Goal: Task Accomplishment & Management: Manage account settings

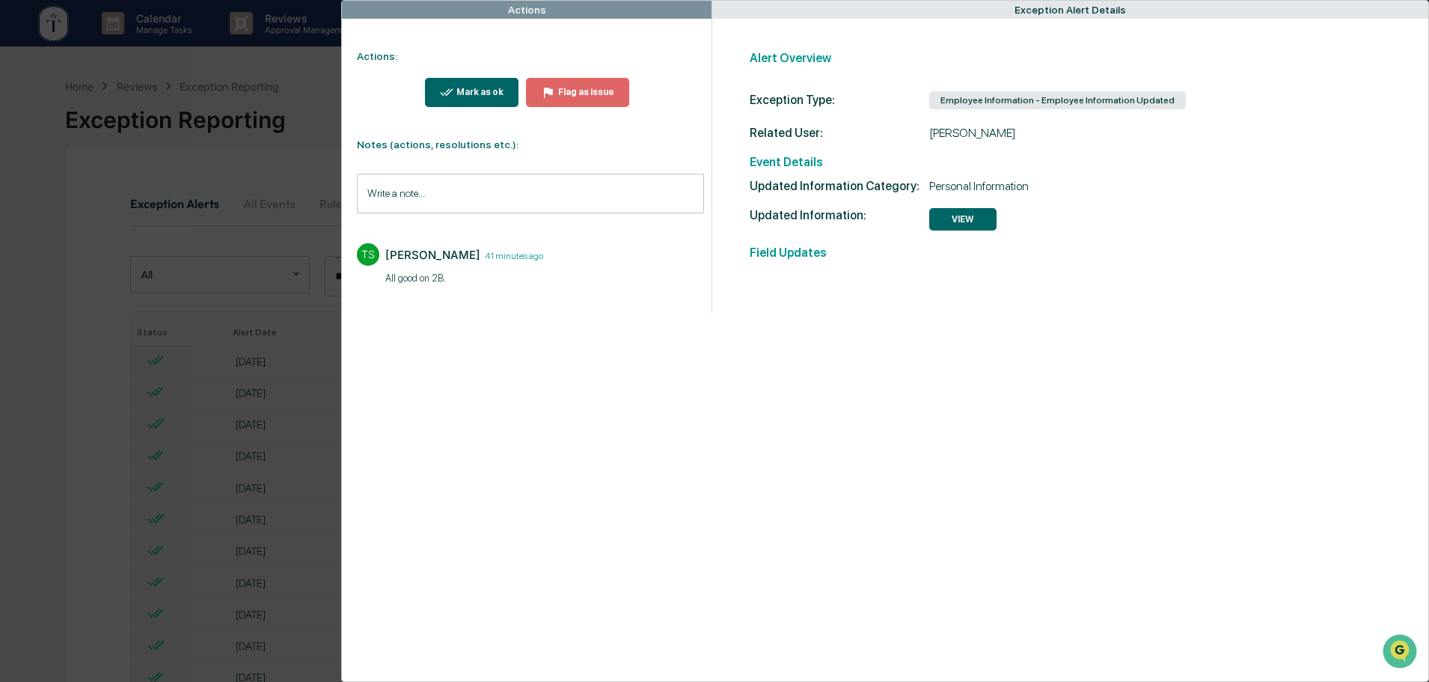
click at [293, 74] on div "Actions Actions: Mark as ok Flag as issue Notes (actions, resolutions etc.): Wr…" at bounding box center [714, 341] width 1429 height 682
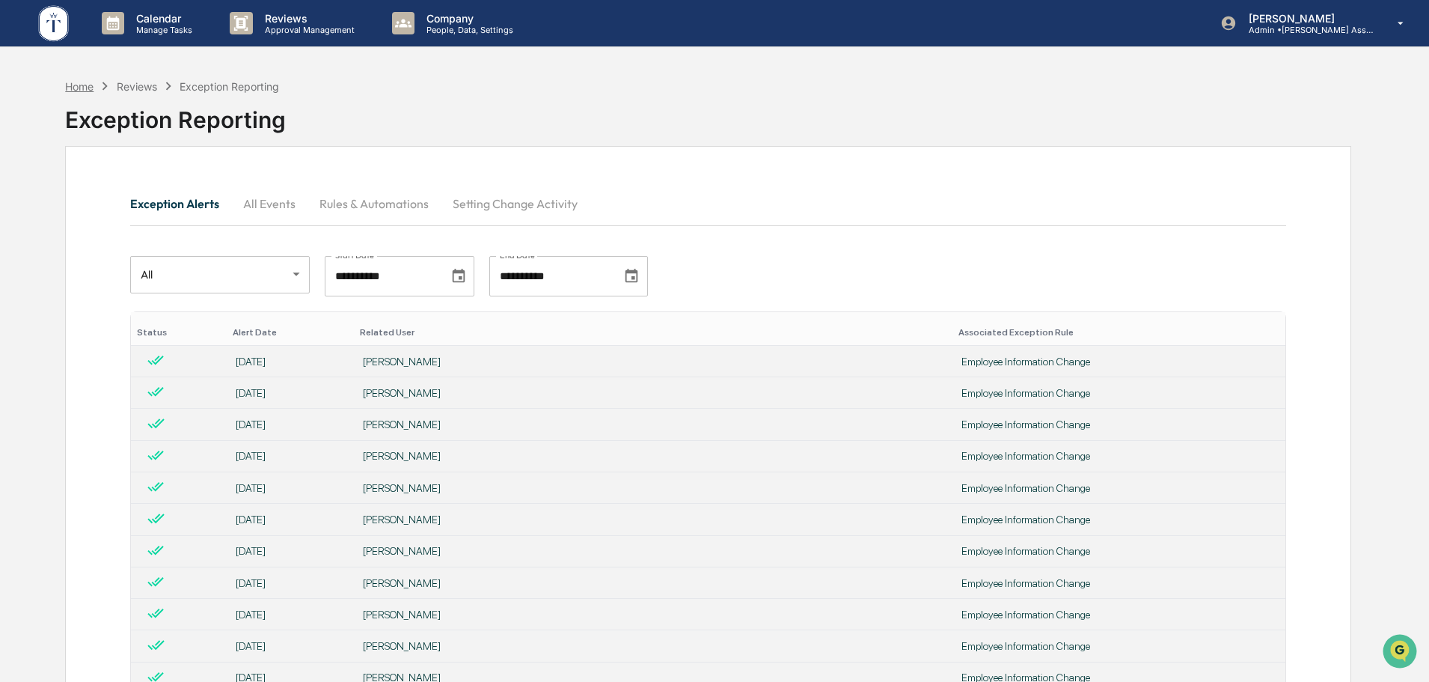
click at [82, 88] on div "Home" at bounding box center [79, 86] width 28 height 13
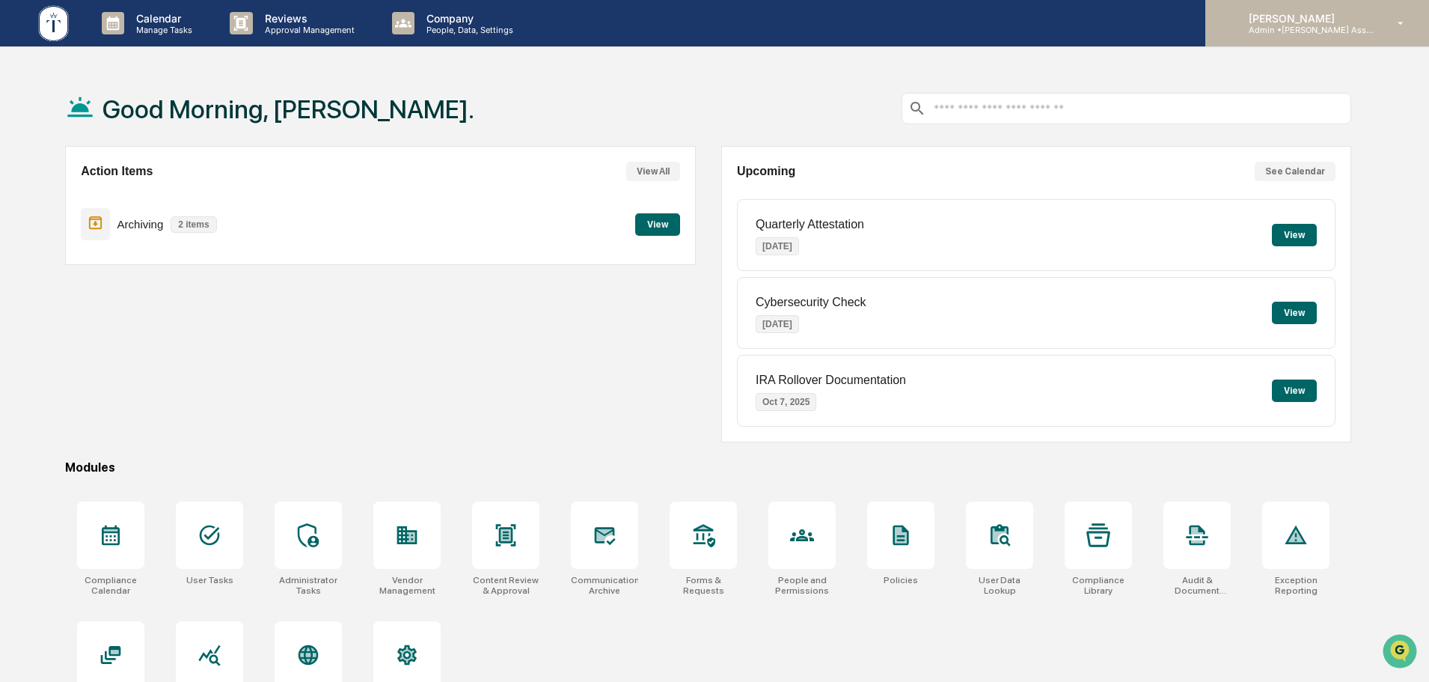
click at [1309, 30] on p "Admin • [PERSON_NAME] Asset Management LLC" at bounding box center [1306, 30] width 139 height 10
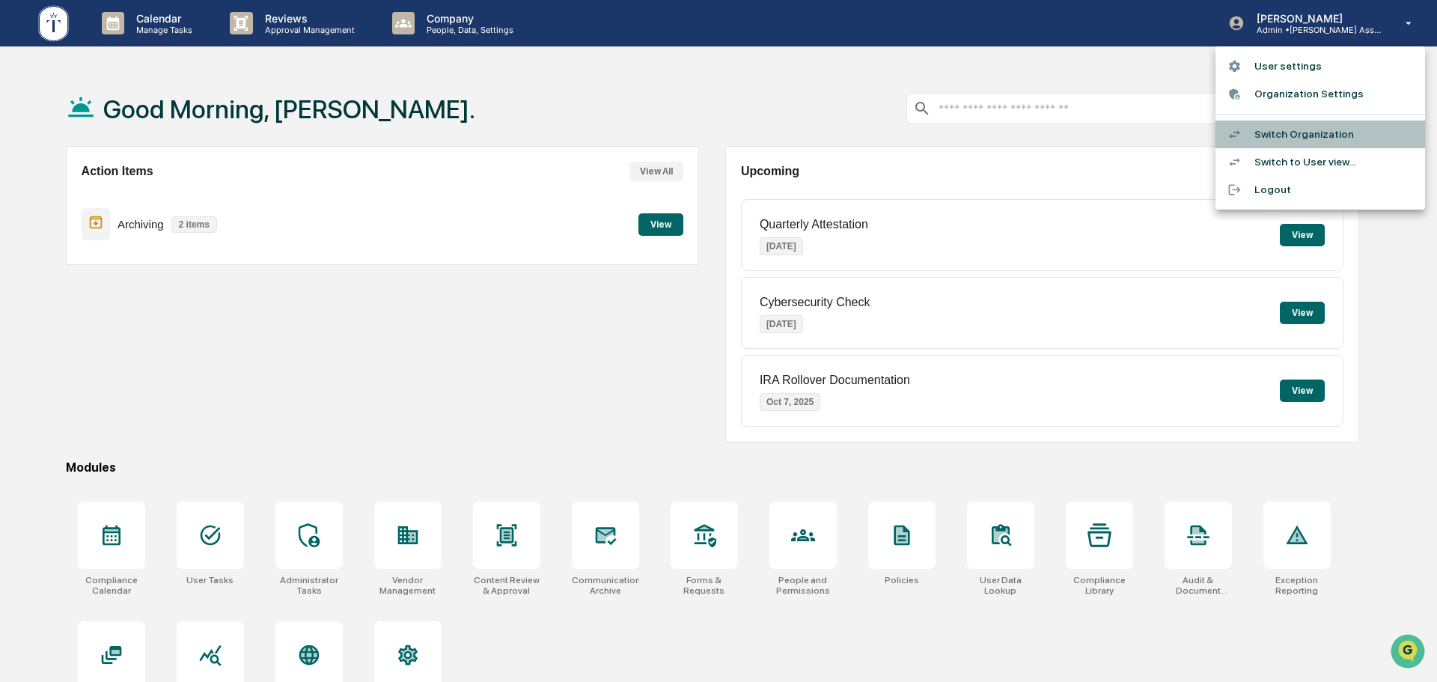
click at [1310, 135] on li "Switch Organization" at bounding box center [1320, 134] width 210 height 28
